Goal: Task Accomplishment & Management: Manage account settings

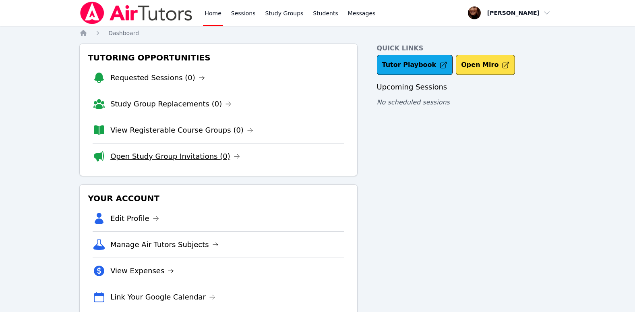
click at [234, 156] on icon at bounding box center [236, 156] width 5 height 4
click at [543, 14] on span "button" at bounding box center [509, 13] width 88 height 18
click at [500, 44] on button "Logout" at bounding box center [511, 46] width 77 height 14
